Goal: Task Accomplishment & Management: Manage account settings

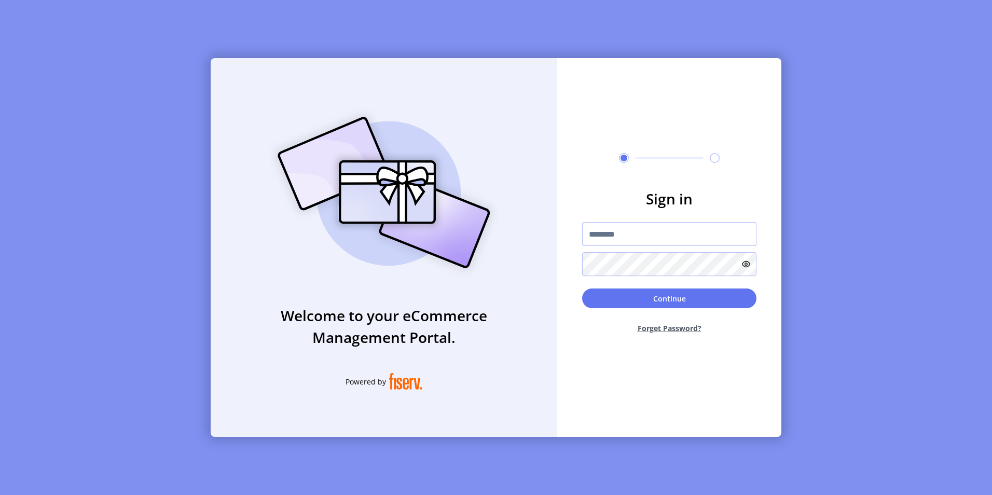
click at [626, 245] on input "text" at bounding box center [669, 234] width 174 height 24
type input "**********"
click at [582, 288] on button "Continue" at bounding box center [669, 298] width 174 height 20
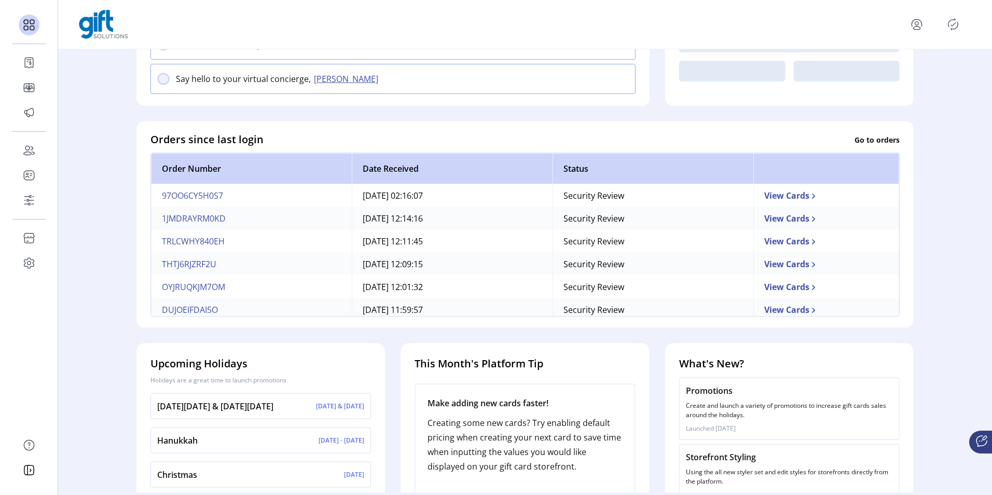
scroll to position [162, 0]
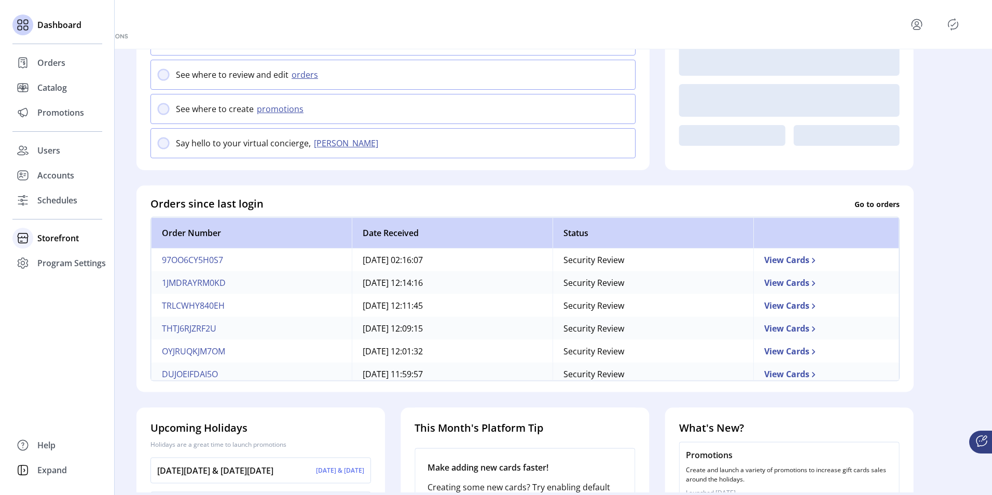
click at [42, 234] on span "Storefront" at bounding box center [58, 238] width 42 height 12
click at [84, 257] on span "Configuration" at bounding box center [64, 259] width 54 height 12
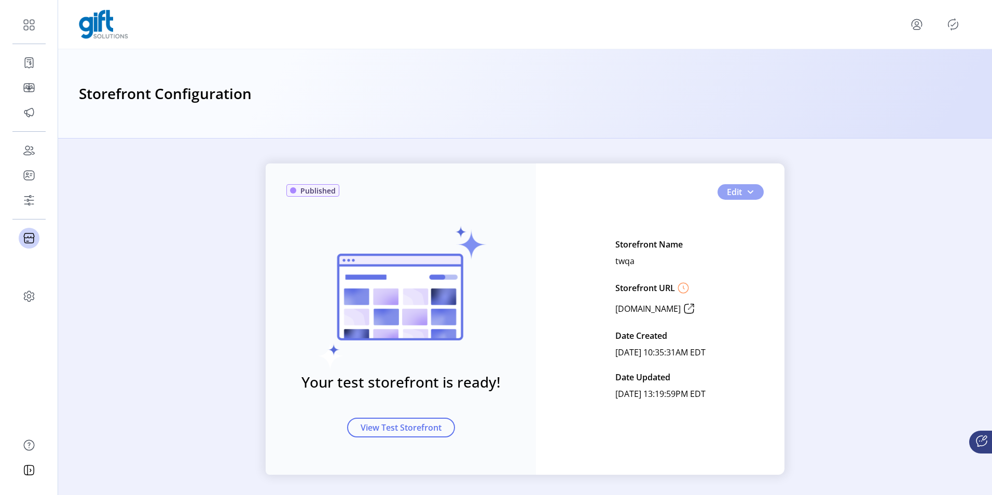
click at [757, 192] on button "Edit" at bounding box center [740, 192] width 46 height 16
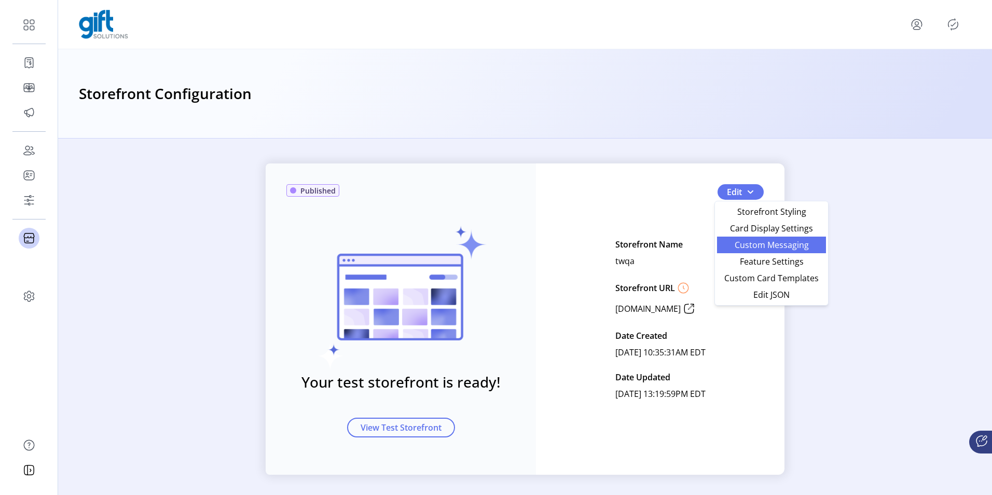
click at [745, 246] on span "Custom Messaging" at bounding box center [771, 245] width 96 height 8
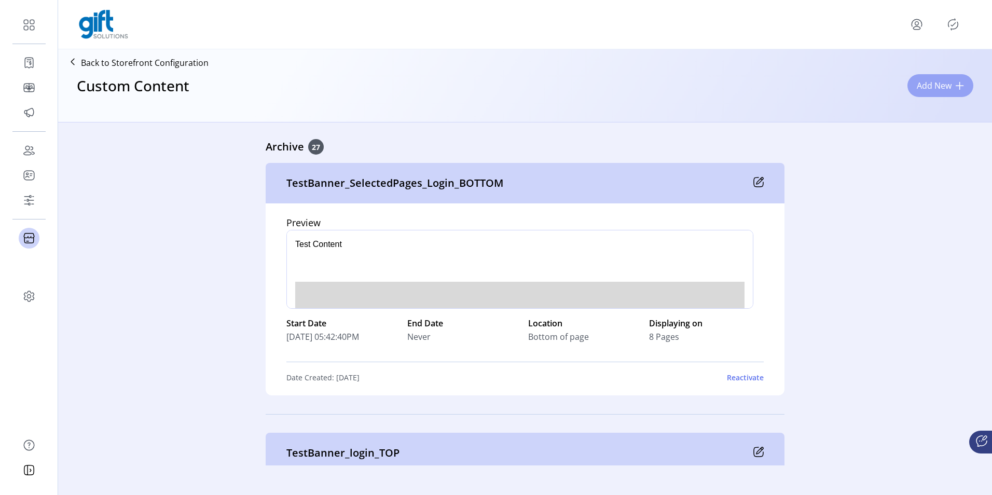
click at [958, 80] on button "Add New" at bounding box center [940, 85] width 66 height 23
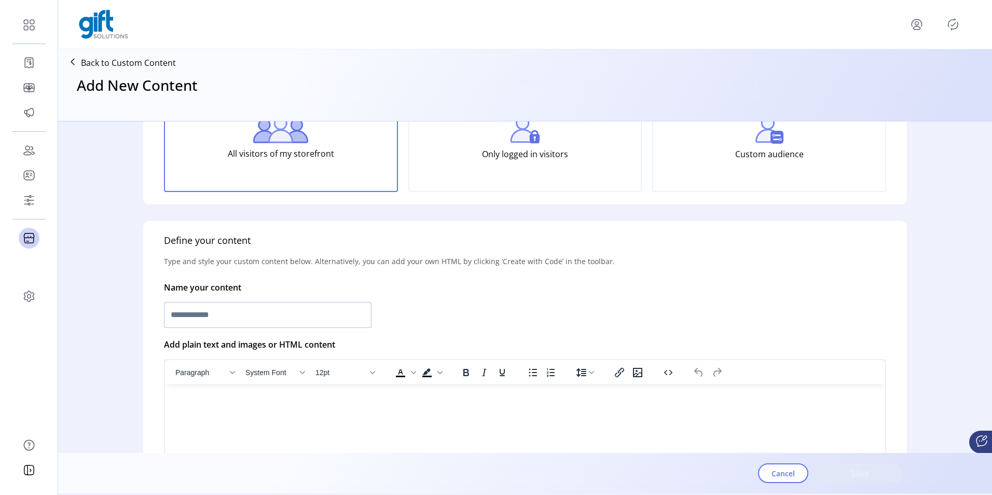
click at [201, 323] on input "text" at bounding box center [268, 315] width 208 height 26
click at [216, 305] on input "**********" at bounding box center [268, 315] width 208 height 26
type input "**********"
click at [243, 393] on html at bounding box center [525, 388] width 720 height 8
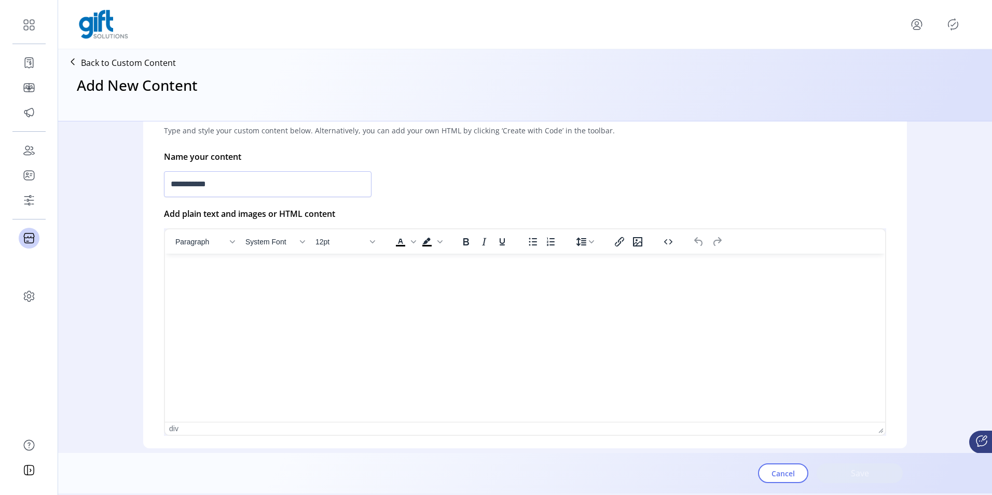
click at [529, 262] on html at bounding box center [525, 258] width 720 height 8
click at [540, 267] on icon "Insert/edit image" at bounding box center [544, 268] width 9 height 9
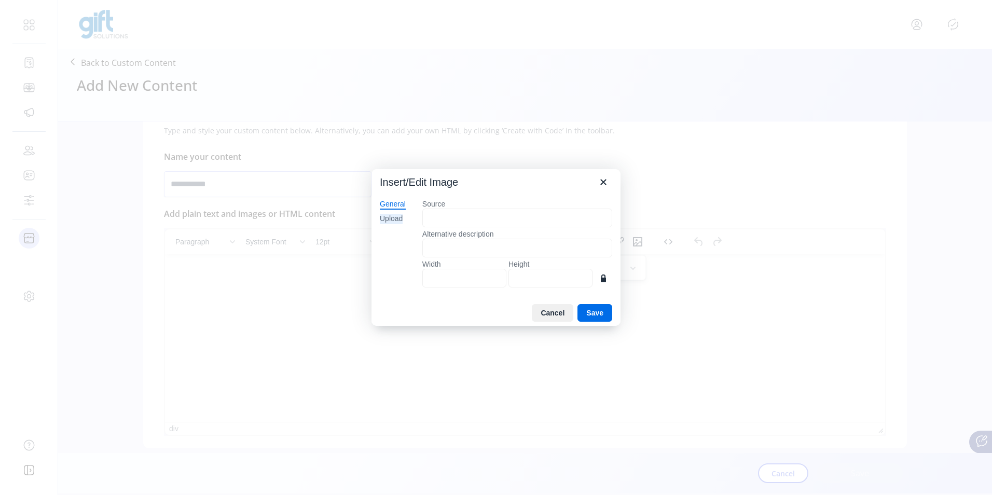
click at [388, 219] on div "Upload" at bounding box center [391, 219] width 23 height 10
click at [521, 257] on button "Browse for an image" at bounding box center [517, 254] width 89 height 18
type input "****"
type input "***"
click at [596, 313] on button "Save" at bounding box center [594, 313] width 35 height 18
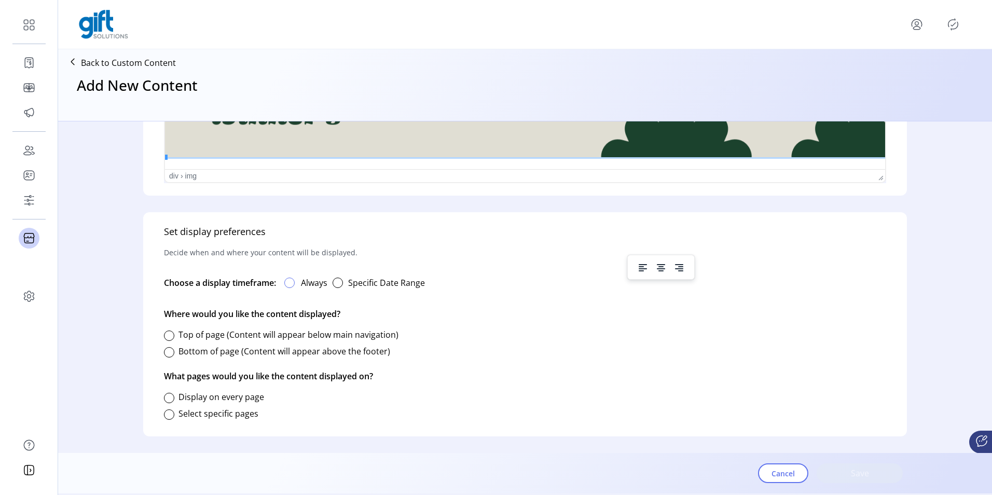
click at [288, 285] on div at bounding box center [289, 283] width 10 height 10
click at [169, 333] on div at bounding box center [169, 335] width 10 height 10
click at [171, 398] on div at bounding box center [169, 398] width 10 height 10
click at [171, 397] on span at bounding box center [169, 398] width 6 height 6
click at [170, 416] on div at bounding box center [169, 414] width 10 height 10
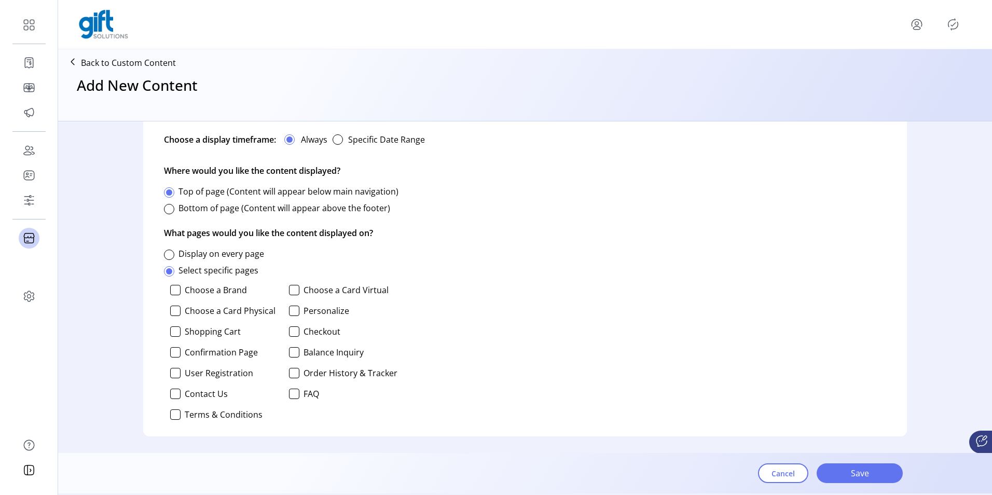
click at [183, 293] on p-checkbox "Choose a Brand" at bounding box center [224, 290] width 108 height 10
click at [282, 288] on div "Choose a Brand Choose a Card Virtual Choose a Card Physical Personalize Shoppin…" at bounding box center [280, 352] width 233 height 143
click at [179, 284] on div "Choose a Brand Choose a Card Virtual Choose a Card Physical Personalize Shoppin…" at bounding box center [280, 352] width 233 height 143
drag, startPoint x: 177, startPoint y: 288, endPoint x: 186, endPoint y: 289, distance: 9.5
click at [177, 288] on div at bounding box center [175, 290] width 10 height 10
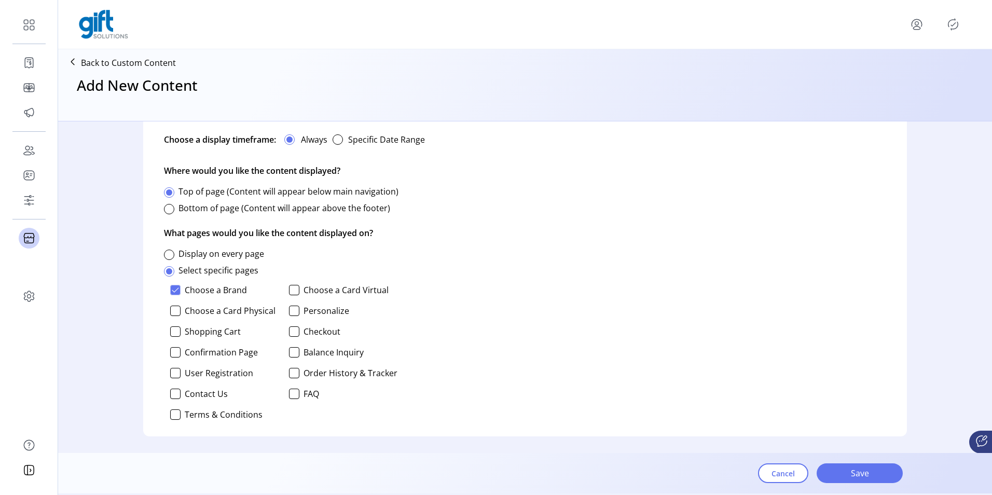
scroll to position [6, 4]
click at [289, 289] on div at bounding box center [294, 290] width 10 height 10
click at [174, 309] on div at bounding box center [175, 311] width 10 height 10
click at [291, 310] on div at bounding box center [294, 311] width 10 height 10
click at [289, 309] on div at bounding box center [294, 311] width 10 height 10
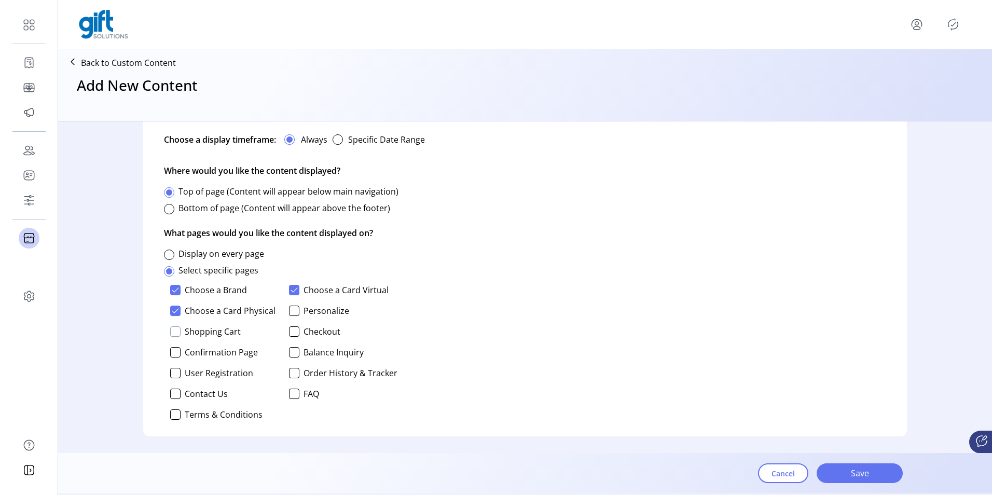
click at [171, 329] on div at bounding box center [175, 331] width 10 height 10
click at [291, 374] on div at bounding box center [294, 373] width 10 height 10
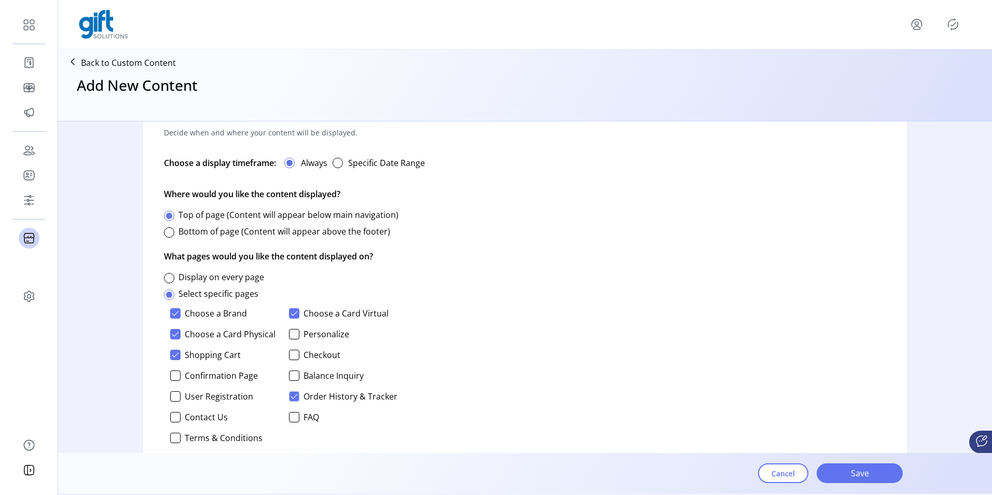
scroll to position [630, 0]
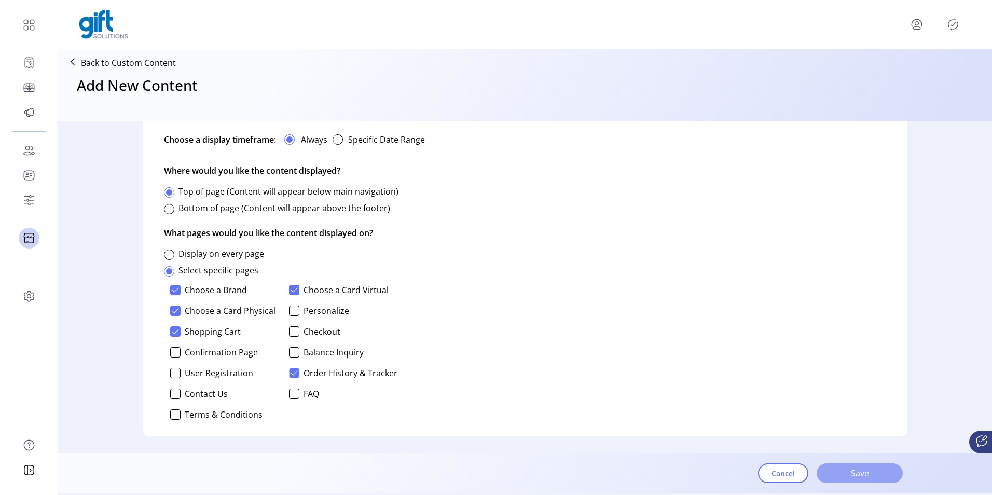
click at [838, 474] on span "Save" at bounding box center [859, 473] width 59 height 12
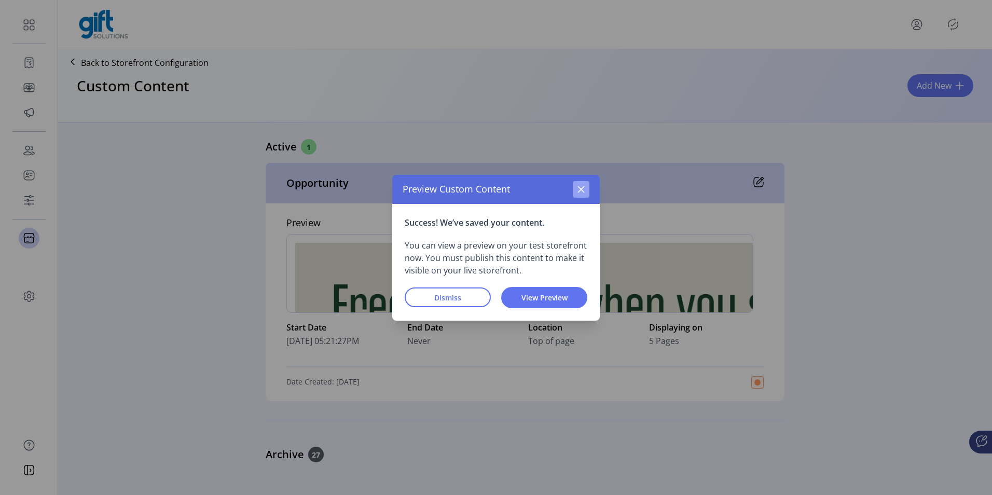
click at [581, 188] on icon "button" at bounding box center [581, 189] width 8 height 8
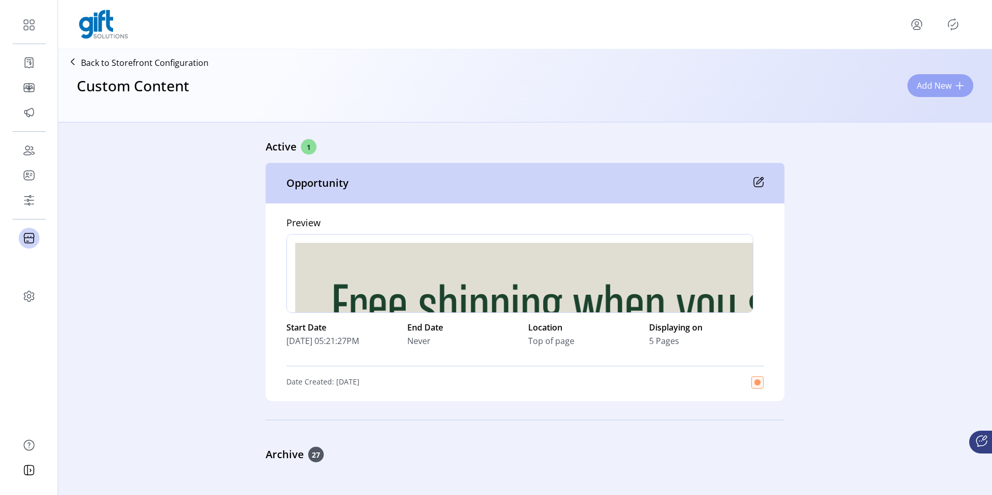
click at [926, 77] on button "Add New" at bounding box center [940, 85] width 66 height 23
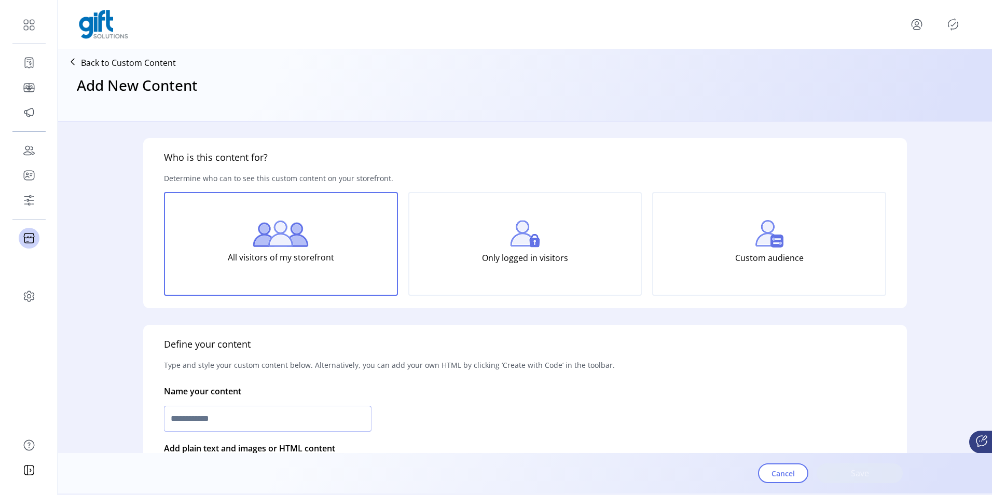
click at [208, 414] on input "text" at bounding box center [268, 419] width 208 height 26
type input "*"
click at [231, 420] on input "**********" at bounding box center [268, 419] width 208 height 26
click at [255, 422] on input "**********" at bounding box center [268, 419] width 208 height 26
type input "**********"
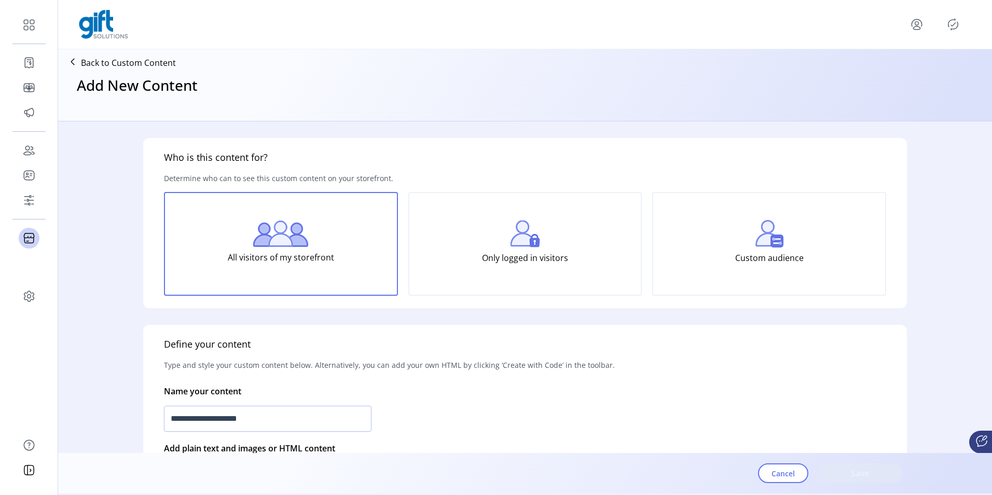
click at [473, 440] on div "**********" at bounding box center [525, 504] width 764 height 358
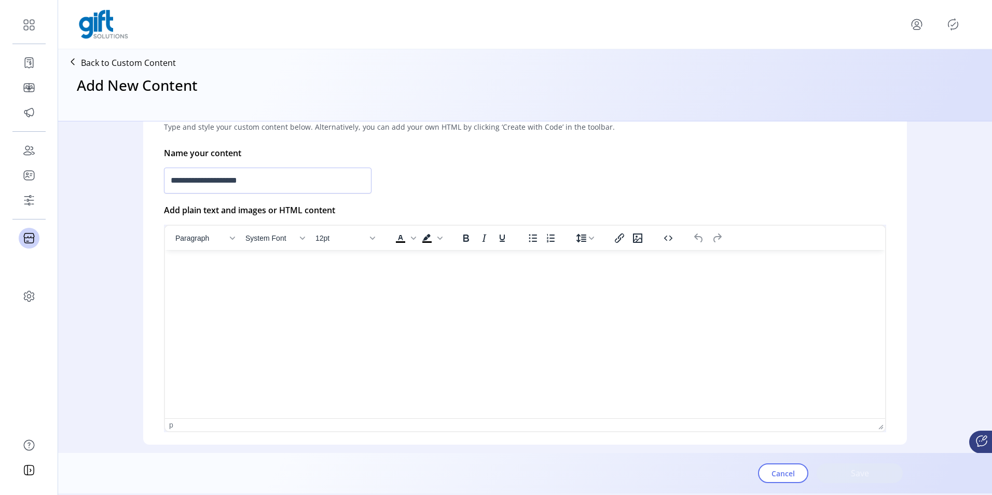
click at [458, 258] on html at bounding box center [525, 254] width 720 height 8
click at [541, 262] on icon "Insert/edit image" at bounding box center [544, 264] width 9 height 9
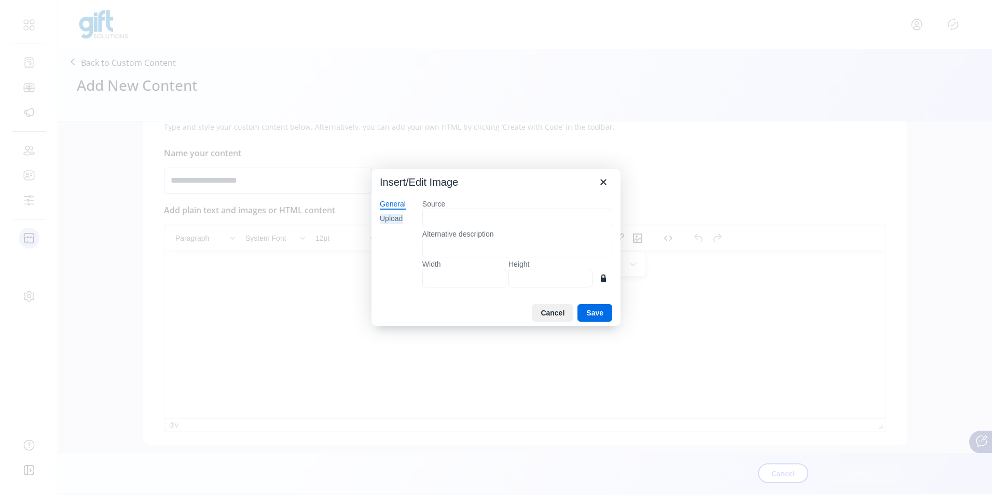
click at [390, 219] on div "Upload" at bounding box center [391, 219] width 23 height 10
click at [514, 256] on button "Browse for an image" at bounding box center [517, 254] width 89 height 18
type input "****"
type input "***"
click at [600, 313] on button "Save" at bounding box center [594, 313] width 35 height 18
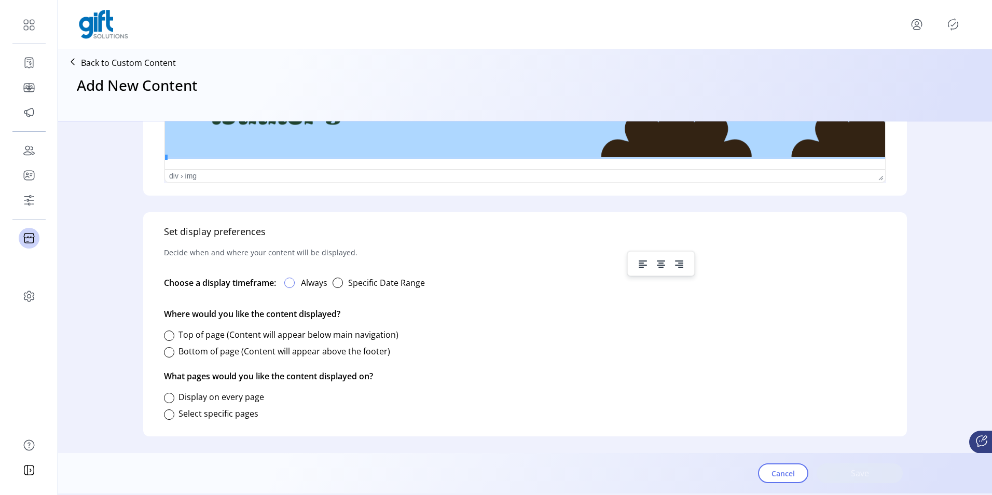
click at [295, 282] on div at bounding box center [289, 283] width 10 height 10
click at [167, 348] on div at bounding box center [169, 352] width 10 height 10
click at [170, 412] on div at bounding box center [169, 414] width 10 height 10
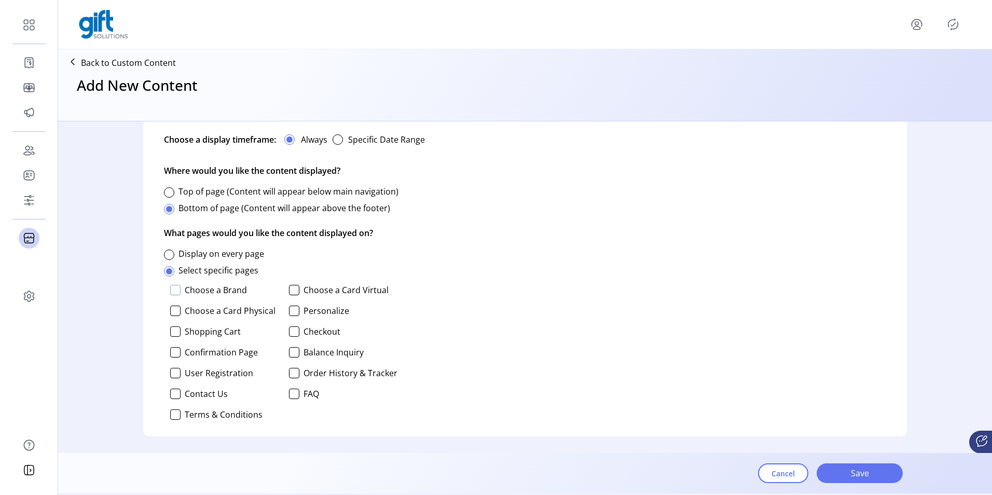
click at [177, 287] on div at bounding box center [175, 290] width 10 height 10
click at [292, 288] on div at bounding box center [294, 290] width 10 height 10
click at [177, 312] on div at bounding box center [175, 311] width 10 height 10
click at [174, 331] on div at bounding box center [175, 331] width 10 height 10
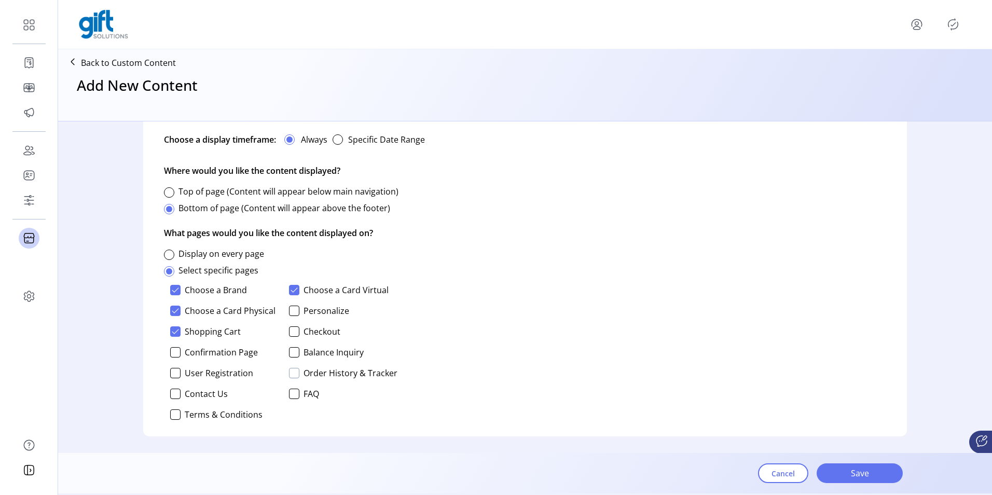
click at [293, 370] on div at bounding box center [294, 373] width 10 height 10
click at [173, 394] on div at bounding box center [175, 394] width 10 height 10
click at [849, 475] on span "Save" at bounding box center [859, 473] width 59 height 12
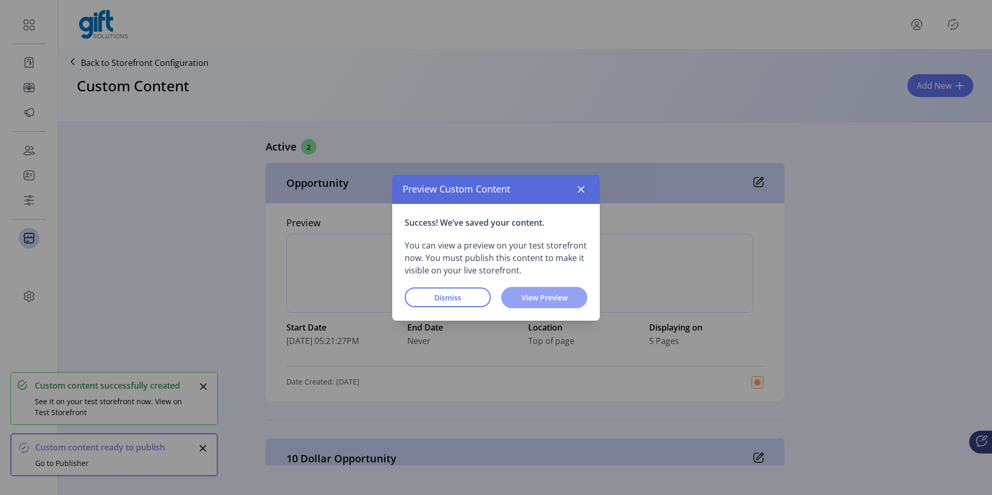
click at [544, 295] on span "View Preview" at bounding box center [544, 297] width 59 height 11
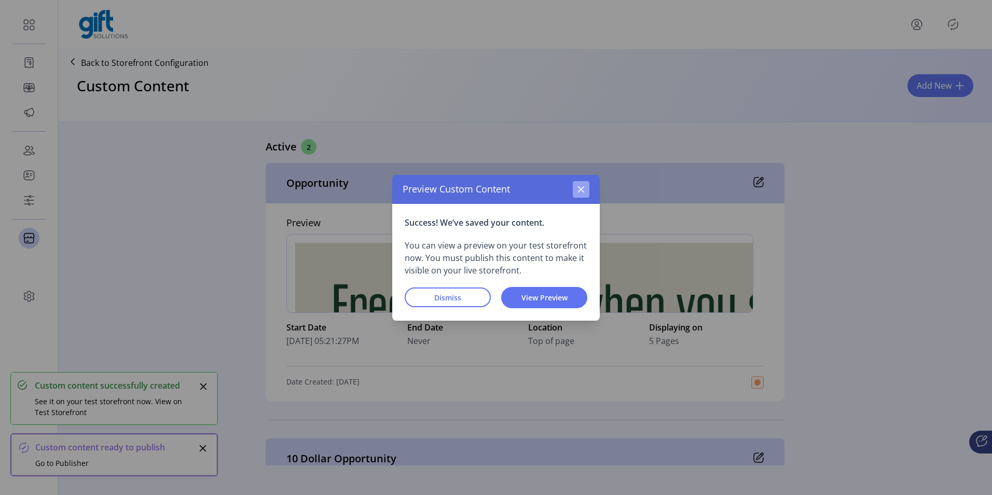
click at [577, 186] on icon "button" at bounding box center [581, 189] width 8 height 8
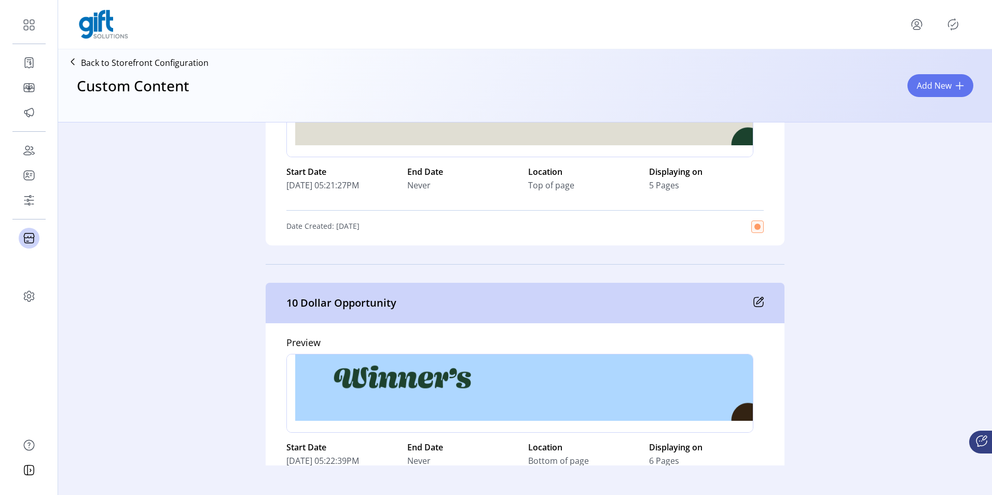
click at [954, 20] on icon "Publisher Panel" at bounding box center [953, 24] width 10 height 11
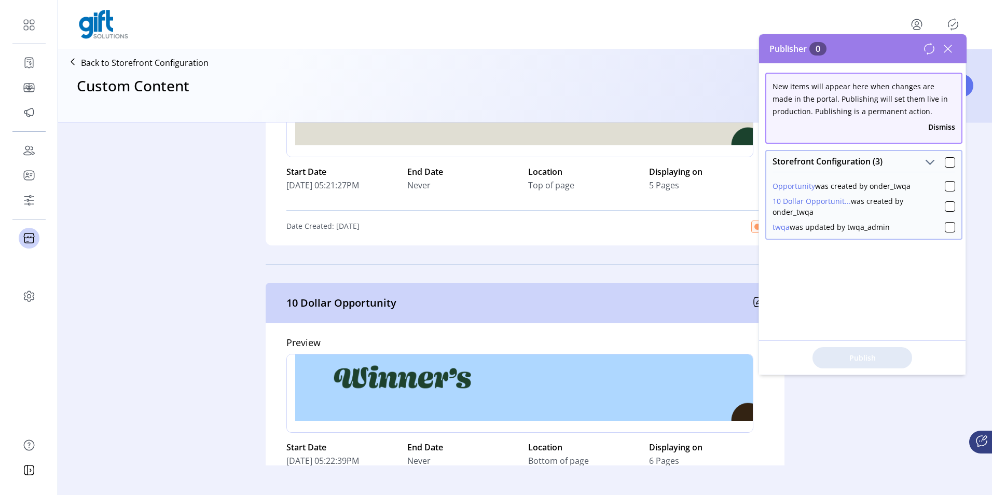
click at [949, 156] on span at bounding box center [950, 161] width 10 height 12
click at [946, 160] on div at bounding box center [950, 162] width 10 height 10
click at [851, 349] on button "Publish 3 Items" at bounding box center [862, 357] width 100 height 21
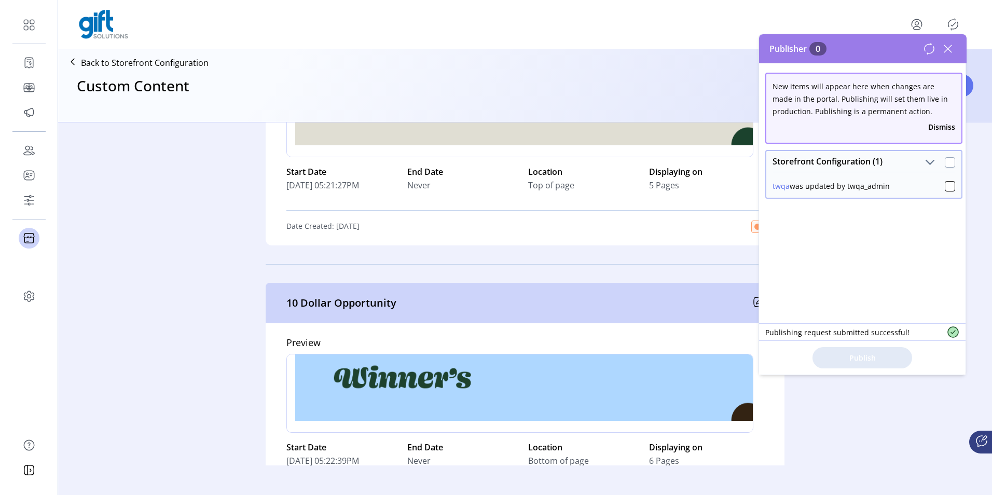
click at [946, 159] on div at bounding box center [950, 162] width 10 height 10
click at [843, 357] on span "Publish 1 Items" at bounding box center [862, 357] width 73 height 11
click at [952, 49] on icon at bounding box center [947, 48] width 17 height 17
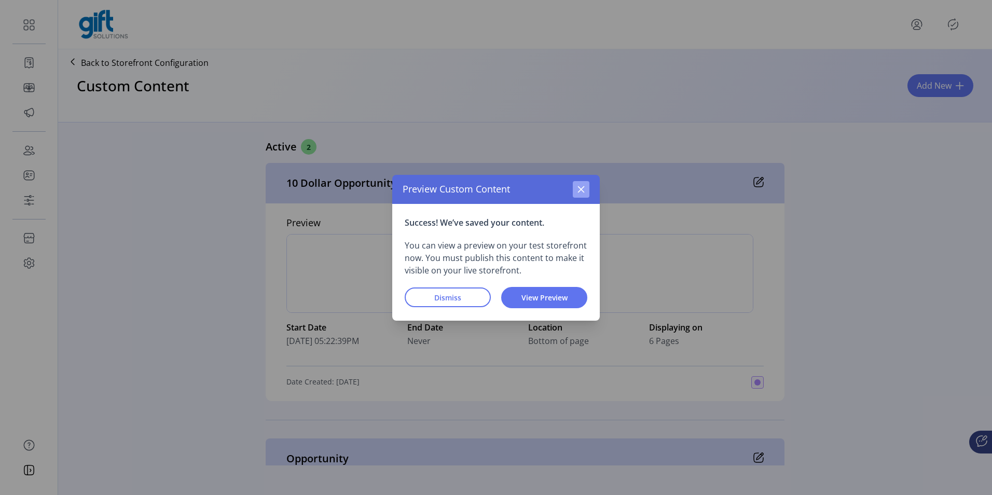
click at [578, 192] on icon "button" at bounding box center [581, 189] width 7 height 7
